Goal: Transaction & Acquisition: Book appointment/travel/reservation

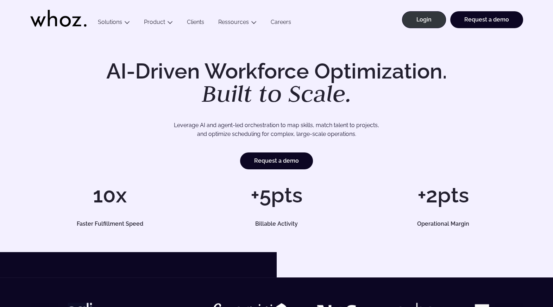
drag, startPoint x: 0, startPoint y: 0, endPoint x: 480, endPoint y: 40, distance: 481.8
click at [480, 40] on div "AI-Driven Workforce Optimization. Built to Scale. Leverage AI and agent-led orc…" at bounding box center [276, 143] width 553 height 217
click at [484, 21] on link "Request a demo" at bounding box center [486, 19] width 73 height 17
